Goal: Transaction & Acquisition: Obtain resource

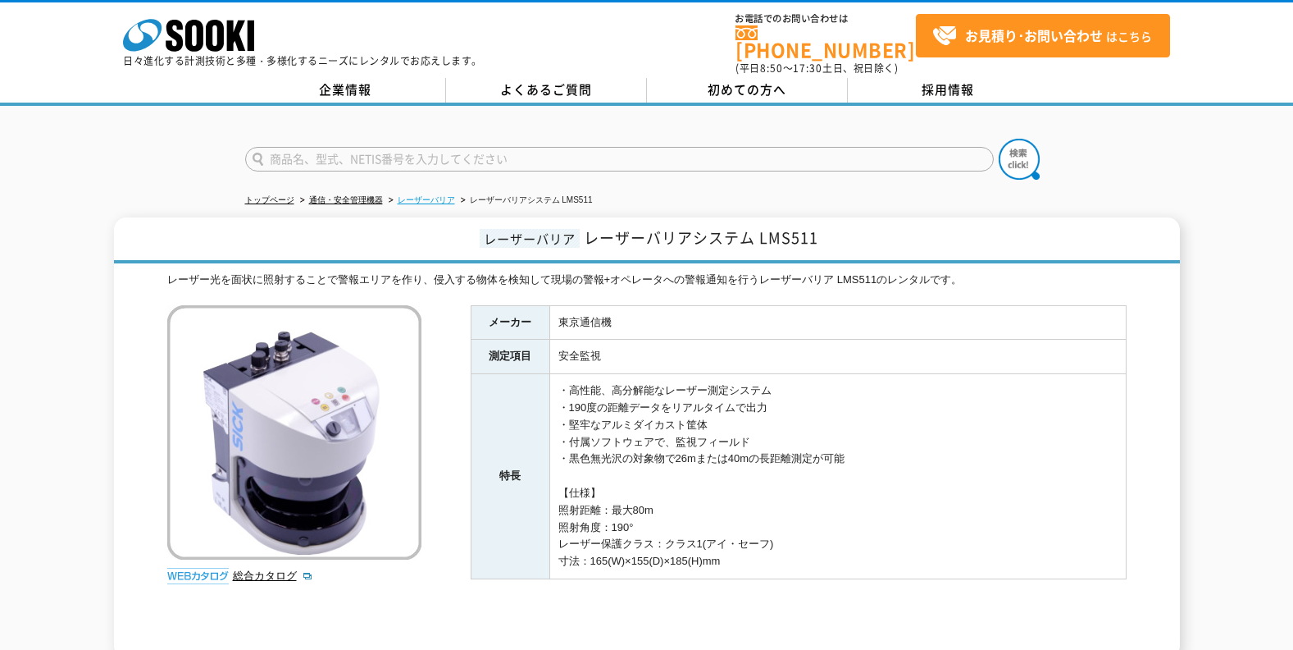
click at [434, 195] on link "レーザーバリア" at bounding box center [426, 199] width 57 height 9
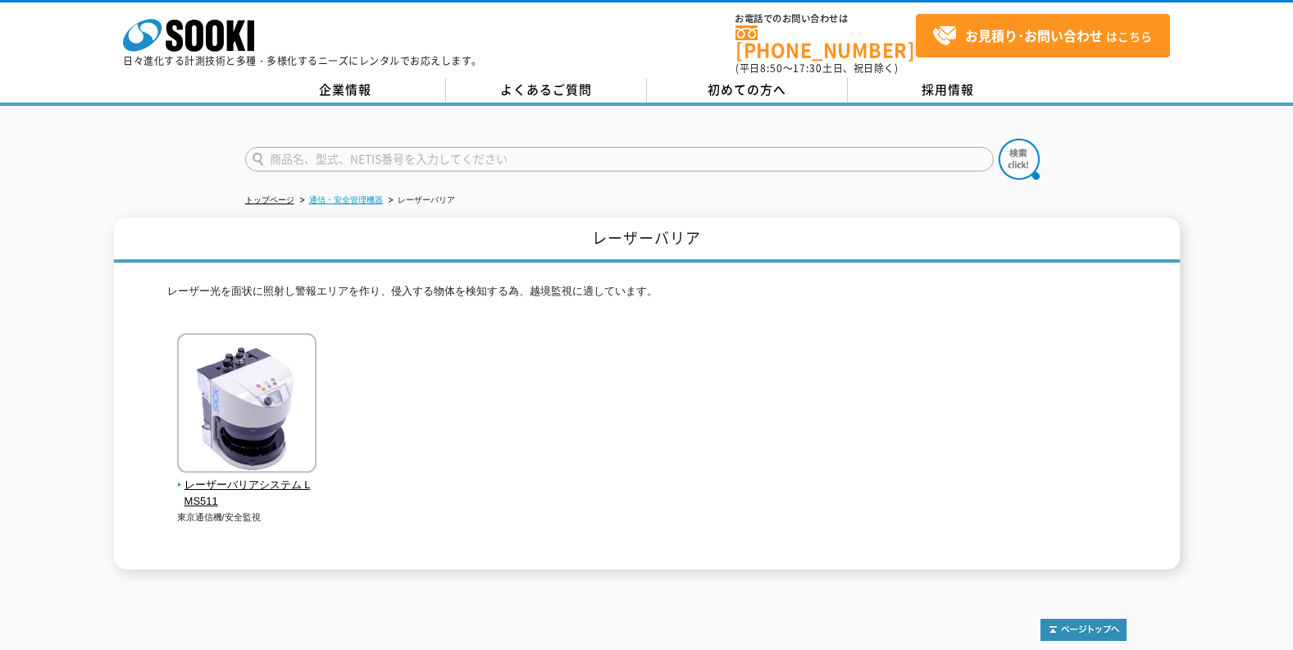
click at [372, 195] on link "通信・安全管理機器" at bounding box center [346, 199] width 74 height 9
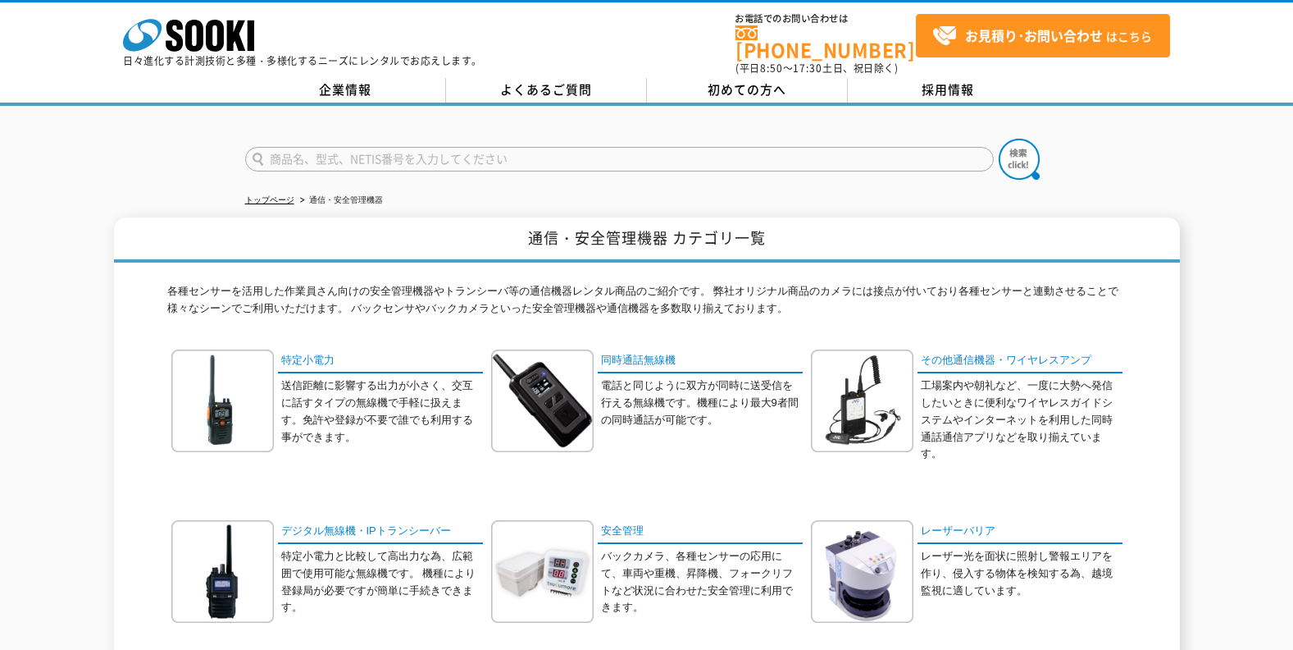
click at [370, 148] on input "text" at bounding box center [619, 159] width 749 height 25
type input "QS-220040-A"
click at [999, 139] on button at bounding box center [1019, 159] width 41 height 41
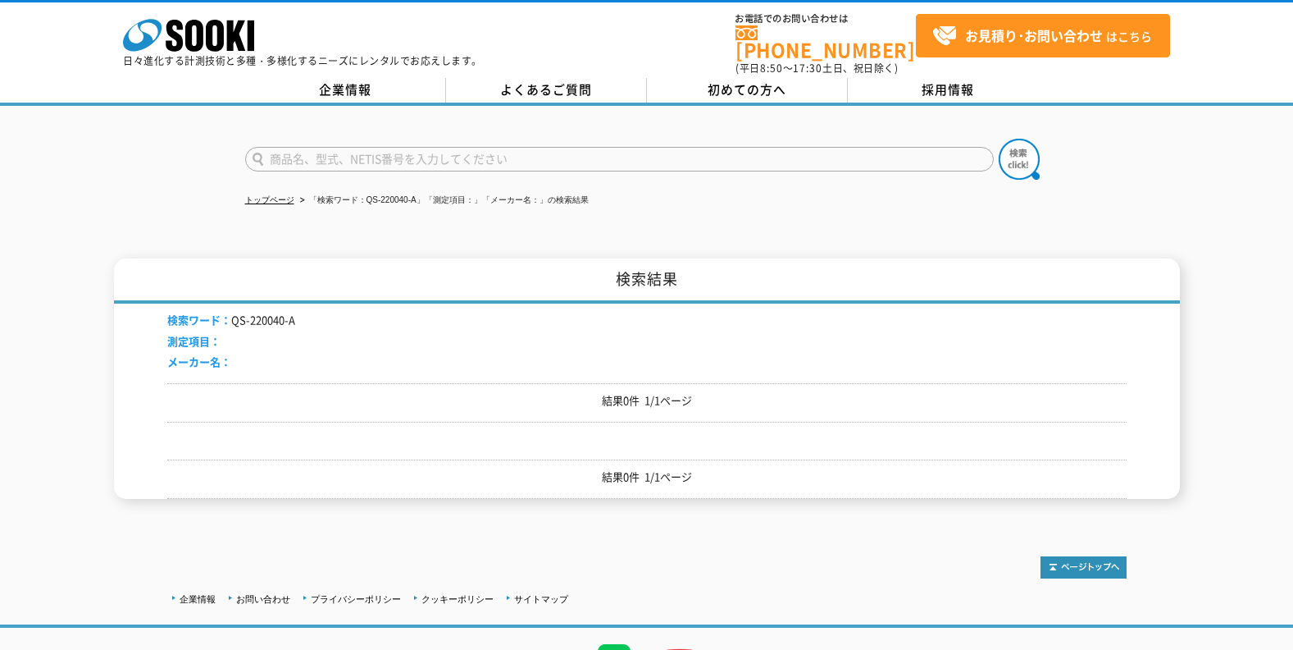
click at [370, 148] on input "text" at bounding box center [619, 159] width 749 height 25
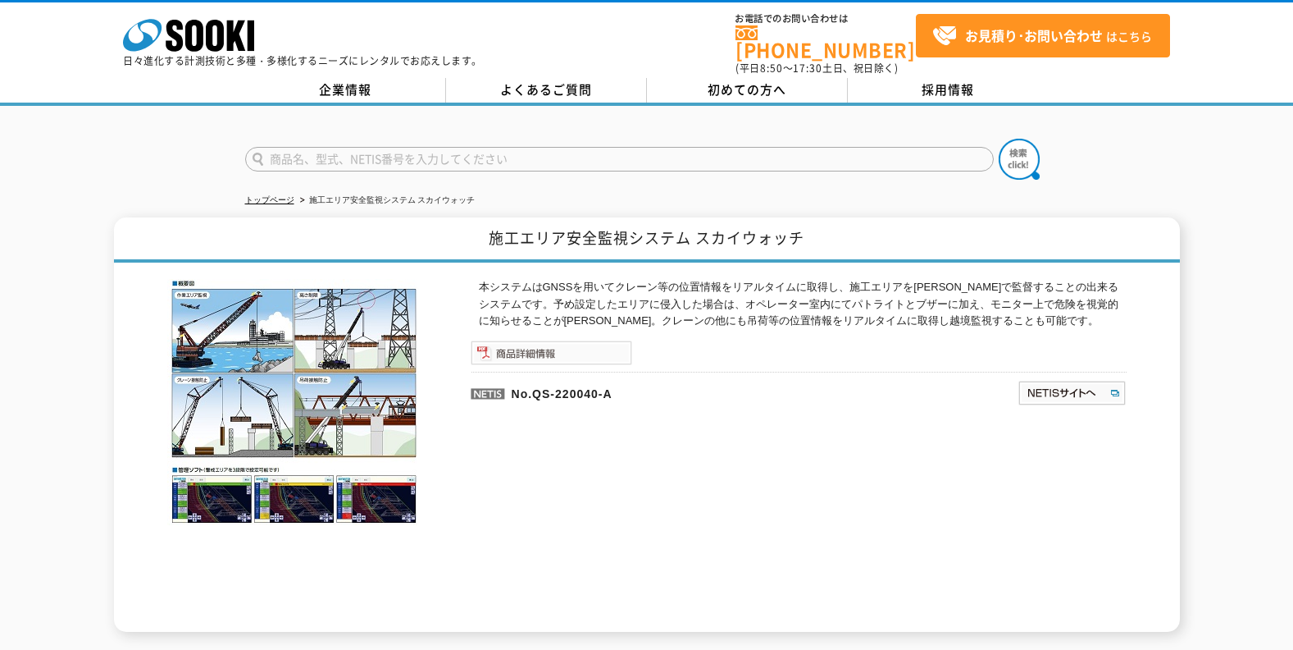
click at [550, 341] on img at bounding box center [552, 352] width 162 height 25
